Goal: Information Seeking & Learning: Learn about a topic

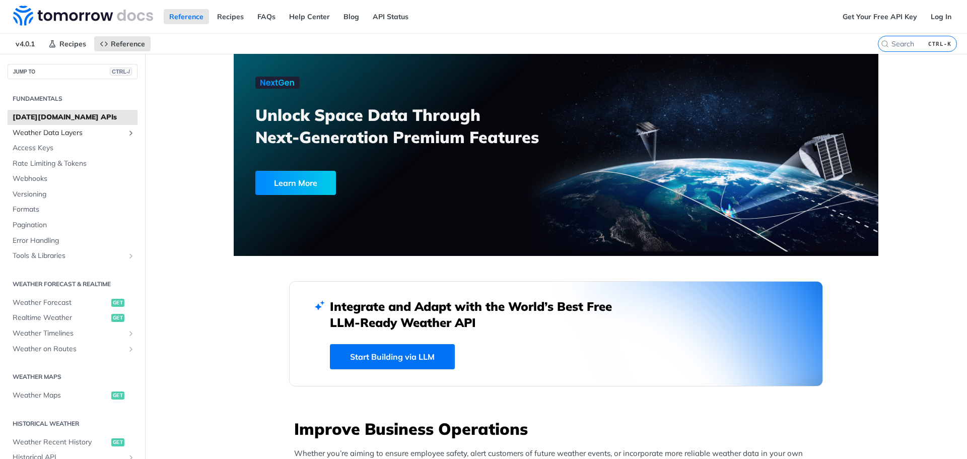
click at [92, 134] on span "Weather Data Layers" at bounding box center [69, 133] width 112 height 10
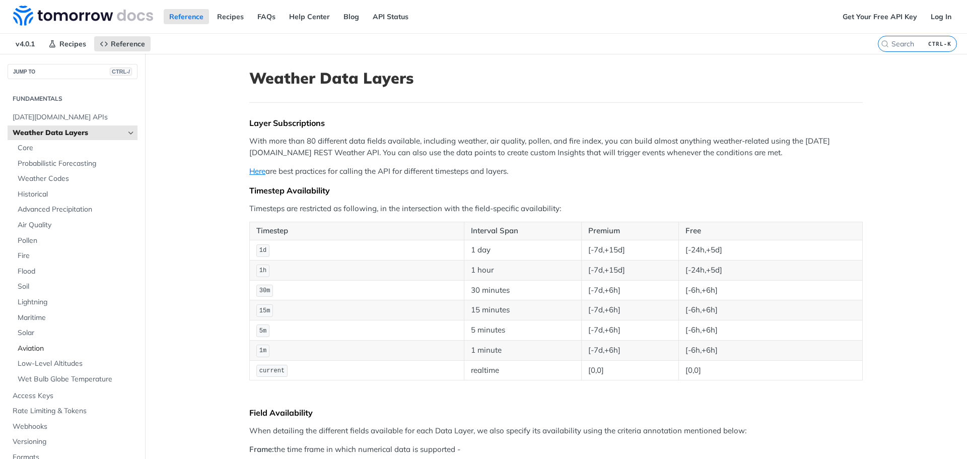
click at [37, 347] on span "Aviation" at bounding box center [76, 349] width 117 height 10
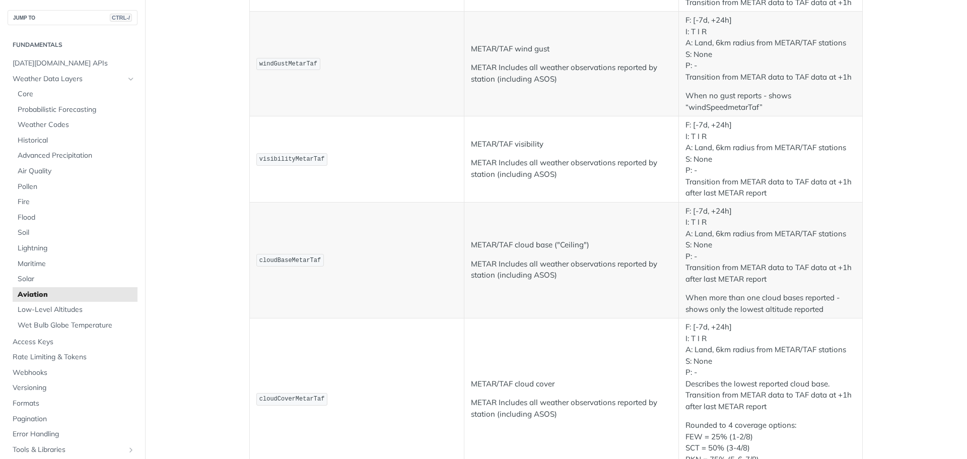
scroll to position [504, 0]
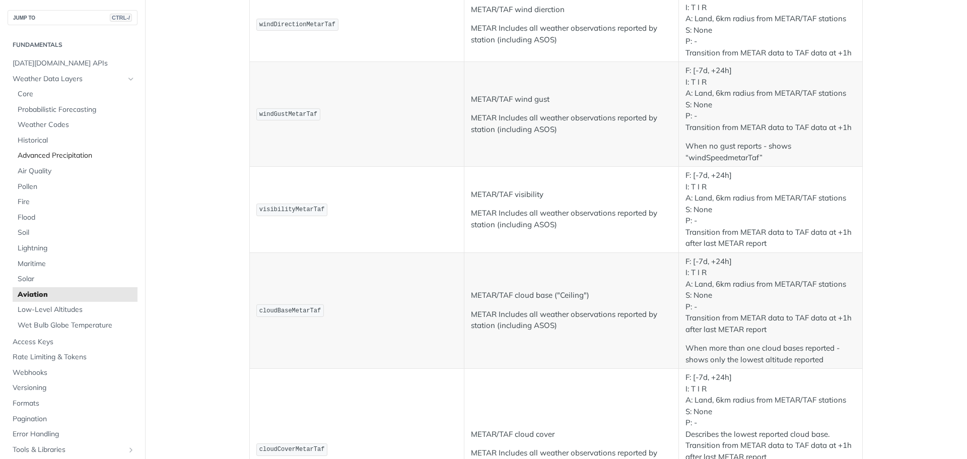
click at [69, 152] on span "Advanced Precipitation" at bounding box center [76, 156] width 117 height 10
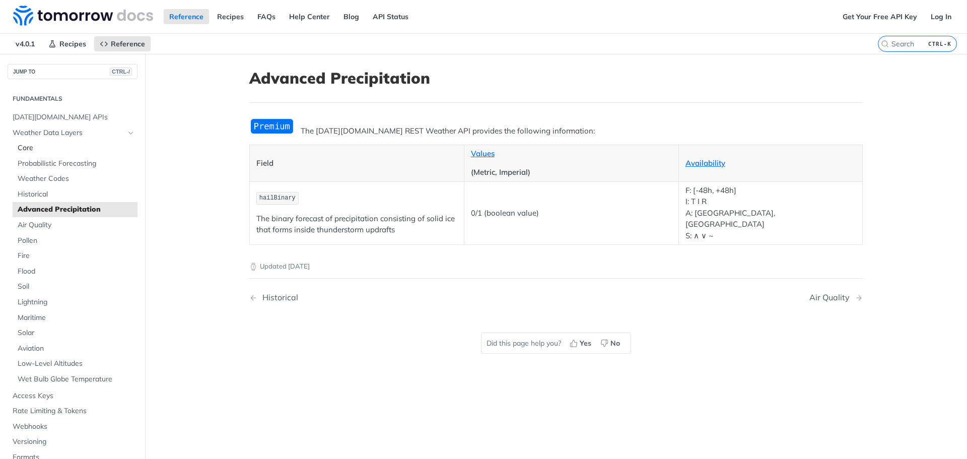
click at [68, 147] on span "Core" at bounding box center [76, 148] width 117 height 10
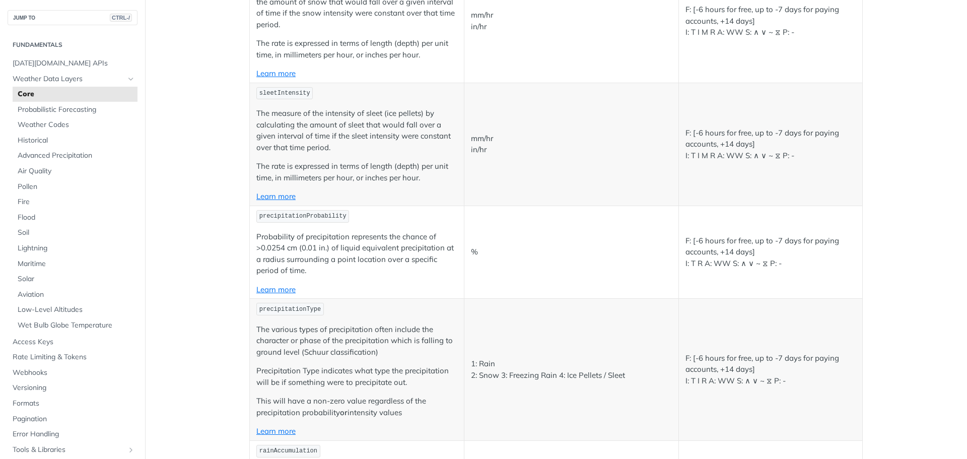
scroll to position [1763, 0]
